Goal: Information Seeking & Learning: Learn about a topic

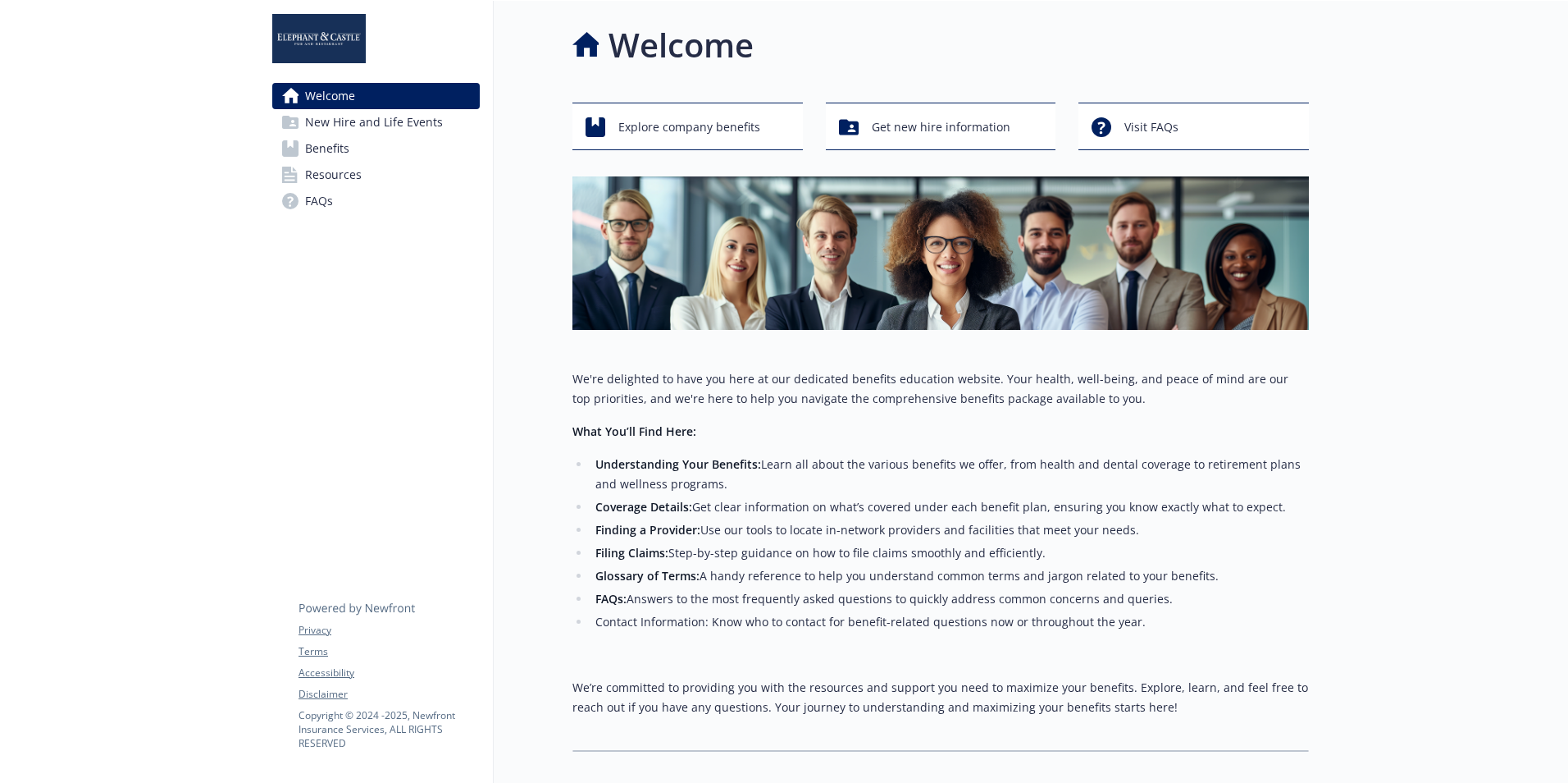
click at [671, 356] on strong "Finding a Provider:" at bounding box center [647, 529] width 105 height 15
